Goal: Find specific page/section: Find specific page/section

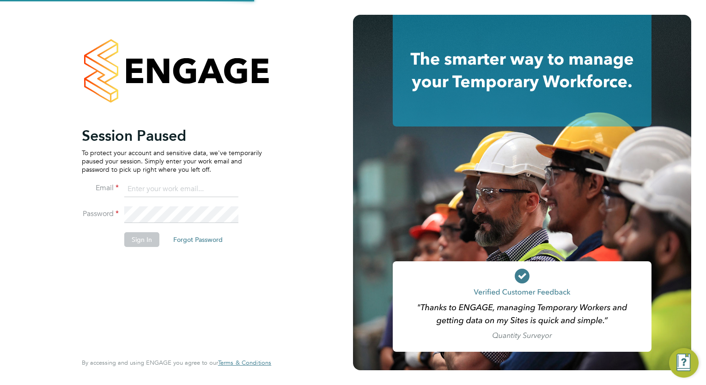
type input "wates@alliance-msp.co.uk"
click at [147, 241] on button "Sign In" at bounding box center [141, 239] width 35 height 15
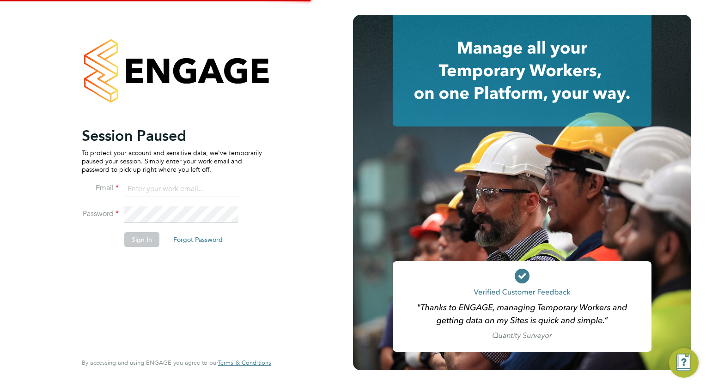
type input "megan.westlotorn@alliancemsp.co.uk"
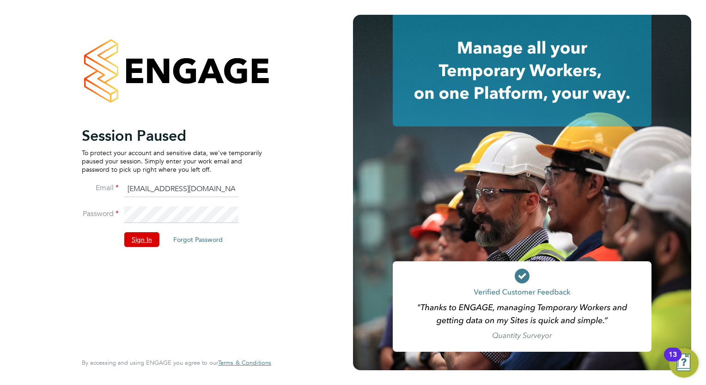
drag, startPoint x: 124, startPoint y: 234, endPoint x: 130, endPoint y: 232, distance: 6.4
click at [128, 233] on button "Sign In" at bounding box center [141, 239] width 35 height 15
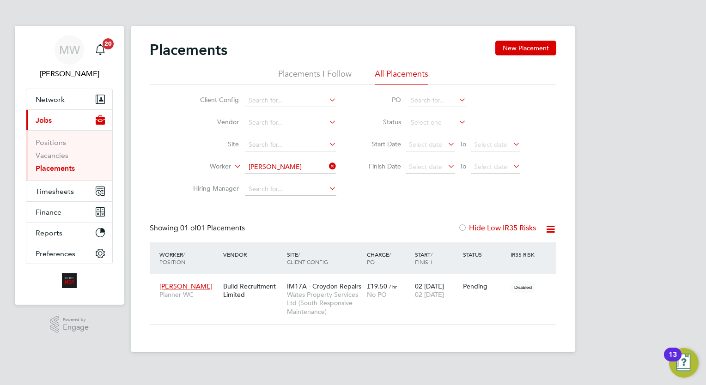
scroll to position [43, 80]
click at [327, 162] on icon at bounding box center [327, 166] width 0 height 13
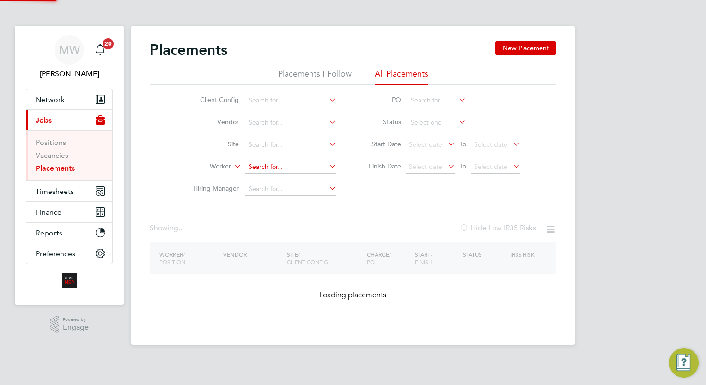
click at [300, 171] on input at bounding box center [290, 167] width 91 height 13
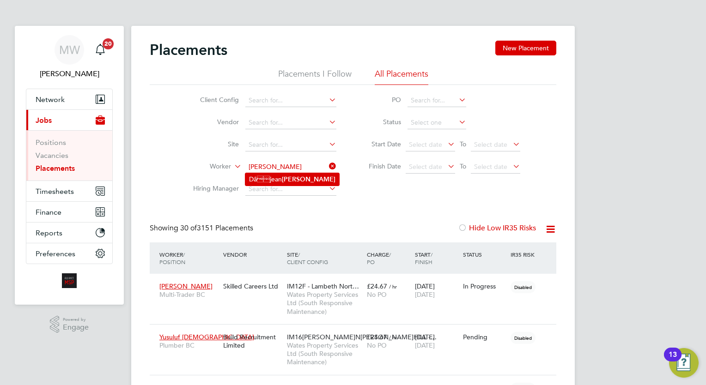
click at [286, 179] on b "[PERSON_NAME]" at bounding box center [309, 180] width 54 height 8
type input "Dâ[PERSON_NAME]"
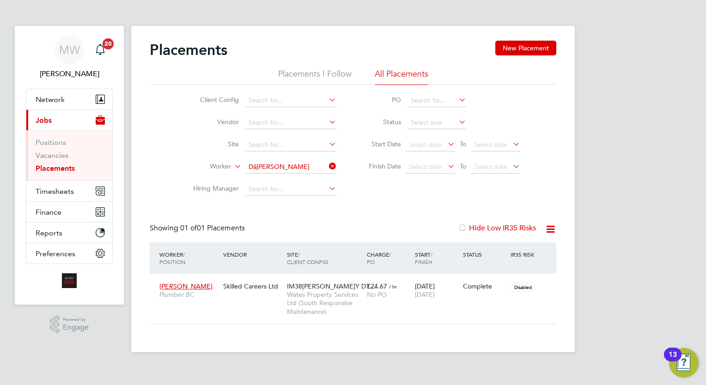
click at [706, 184] on html "MW [PERSON_NAME] Notifications 20 Applications: Network Team Members Businesses…" at bounding box center [353, 183] width 706 height 367
click at [63, 166] on link "Placements" at bounding box center [55, 168] width 39 height 9
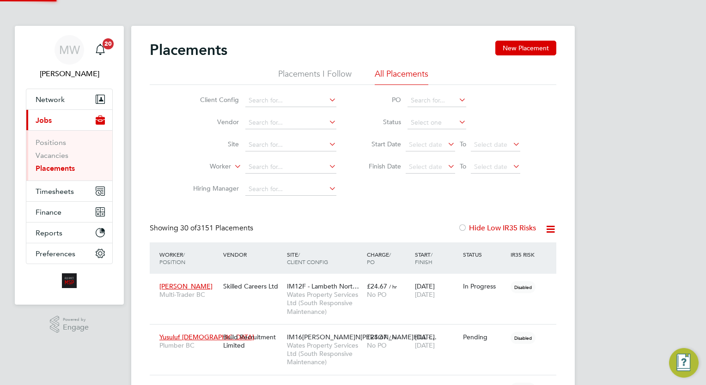
scroll to position [26, 64]
click at [384, 196] on div "Client Config Vendor Site Worker Hiring Manager PO Status Start Date Select dat…" at bounding box center [353, 143] width 407 height 116
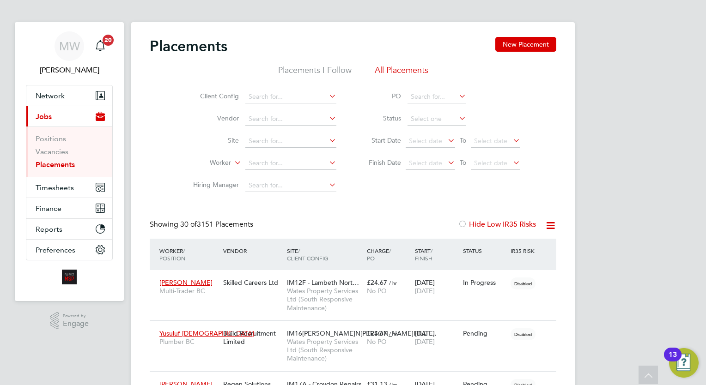
scroll to position [0, 0]
